Goal: Find specific page/section

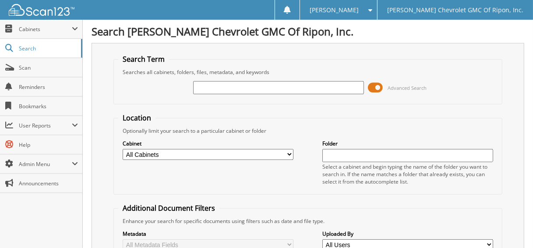
click at [224, 92] on input "text" at bounding box center [278, 87] width 170 height 13
type input "142715"
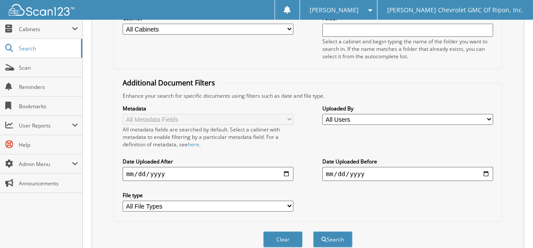
scroll to position [218, 0]
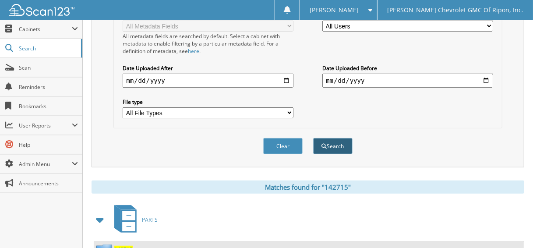
click at [333, 138] on button "Search" at bounding box center [332, 146] width 39 height 16
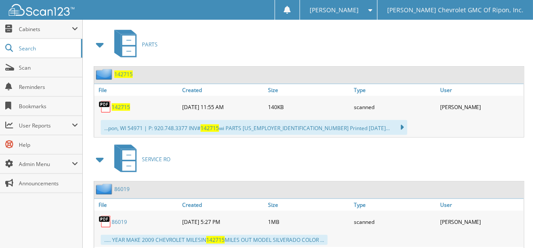
click at [126, 70] on span "142715" at bounding box center [123, 73] width 18 height 7
